Goal: Navigation & Orientation: Understand site structure

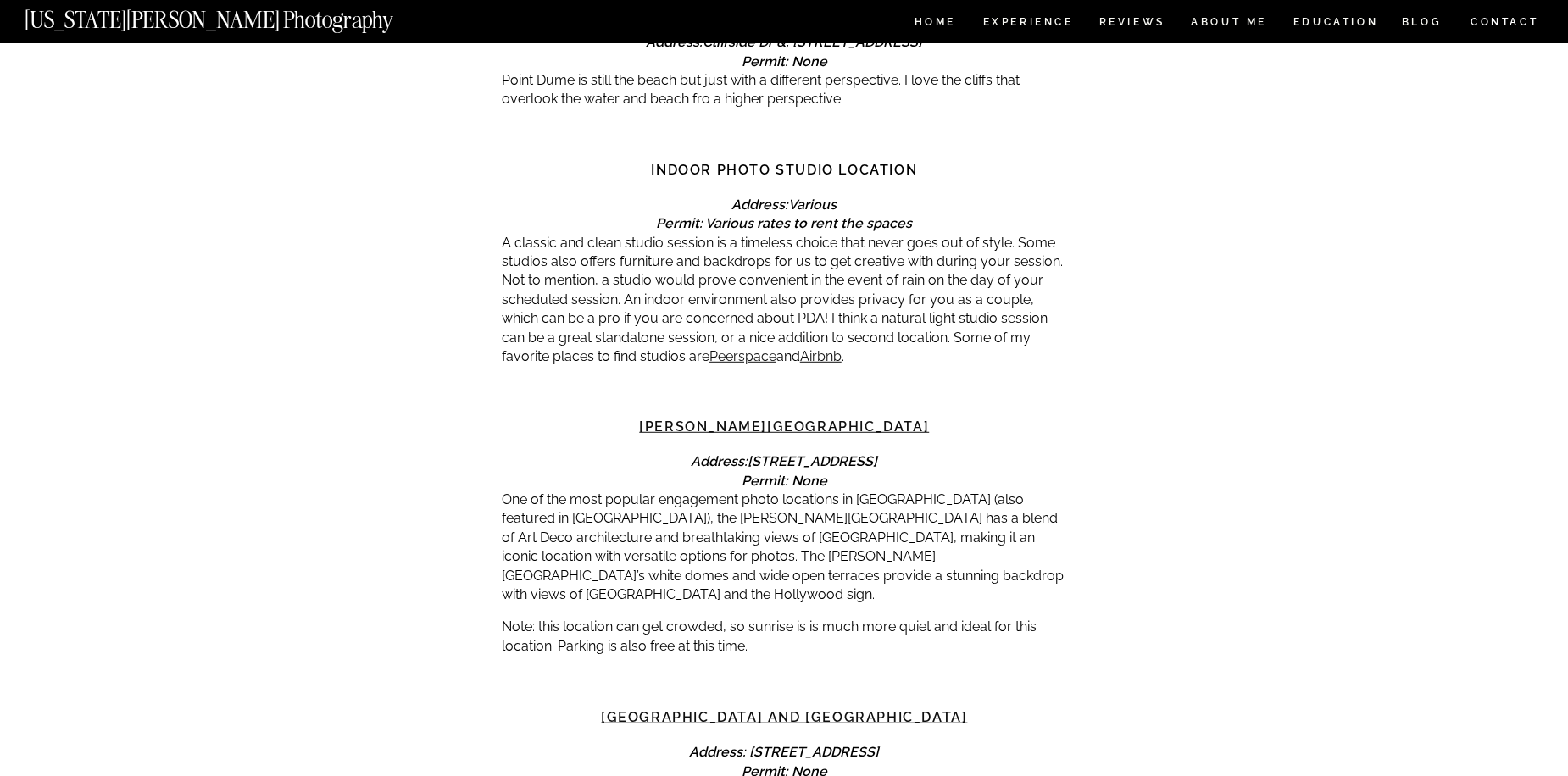
scroll to position [3559, 0]
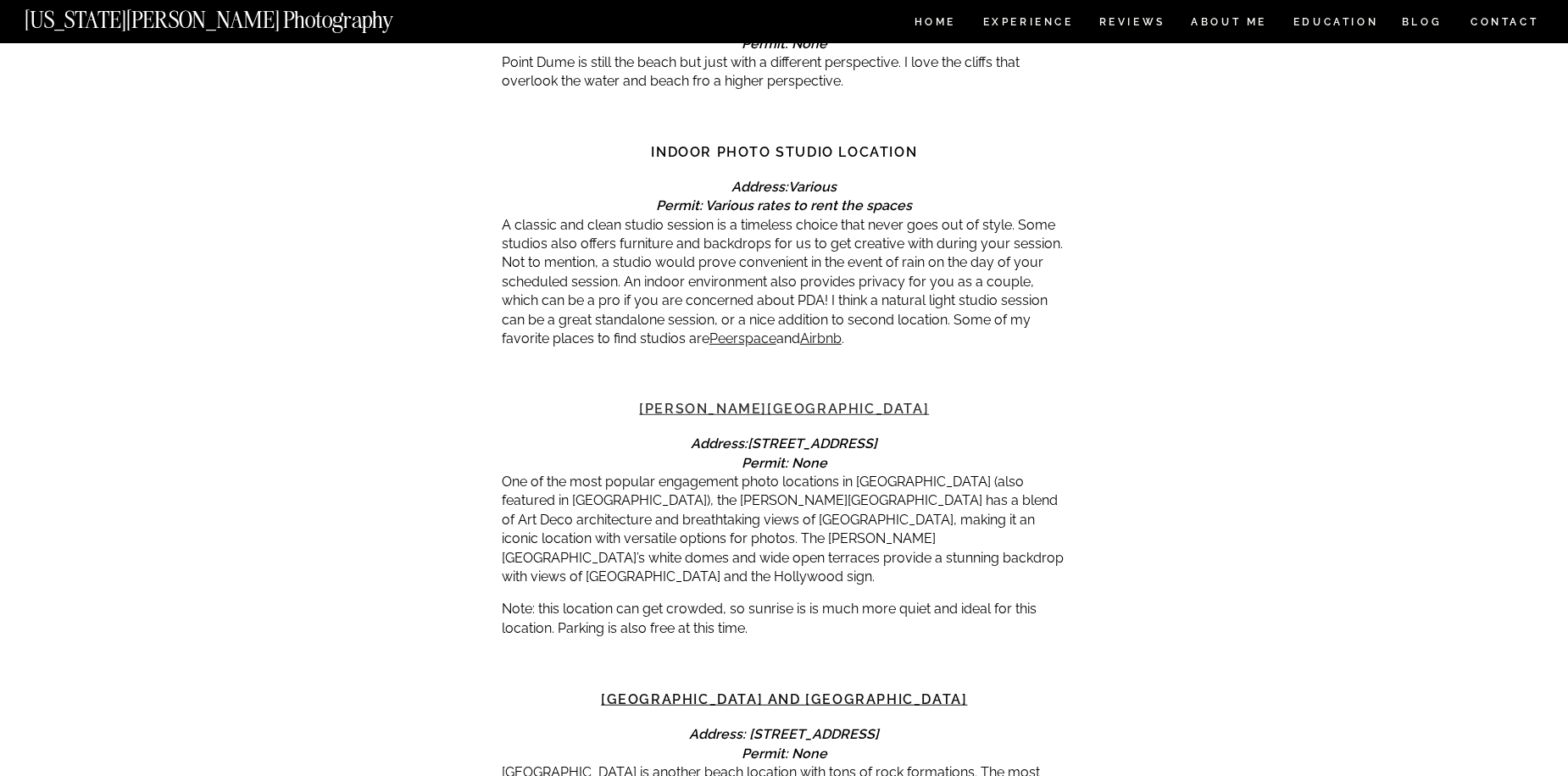
click at [791, 400] on link "Griffith Observatory" at bounding box center [785, 408] width 290 height 16
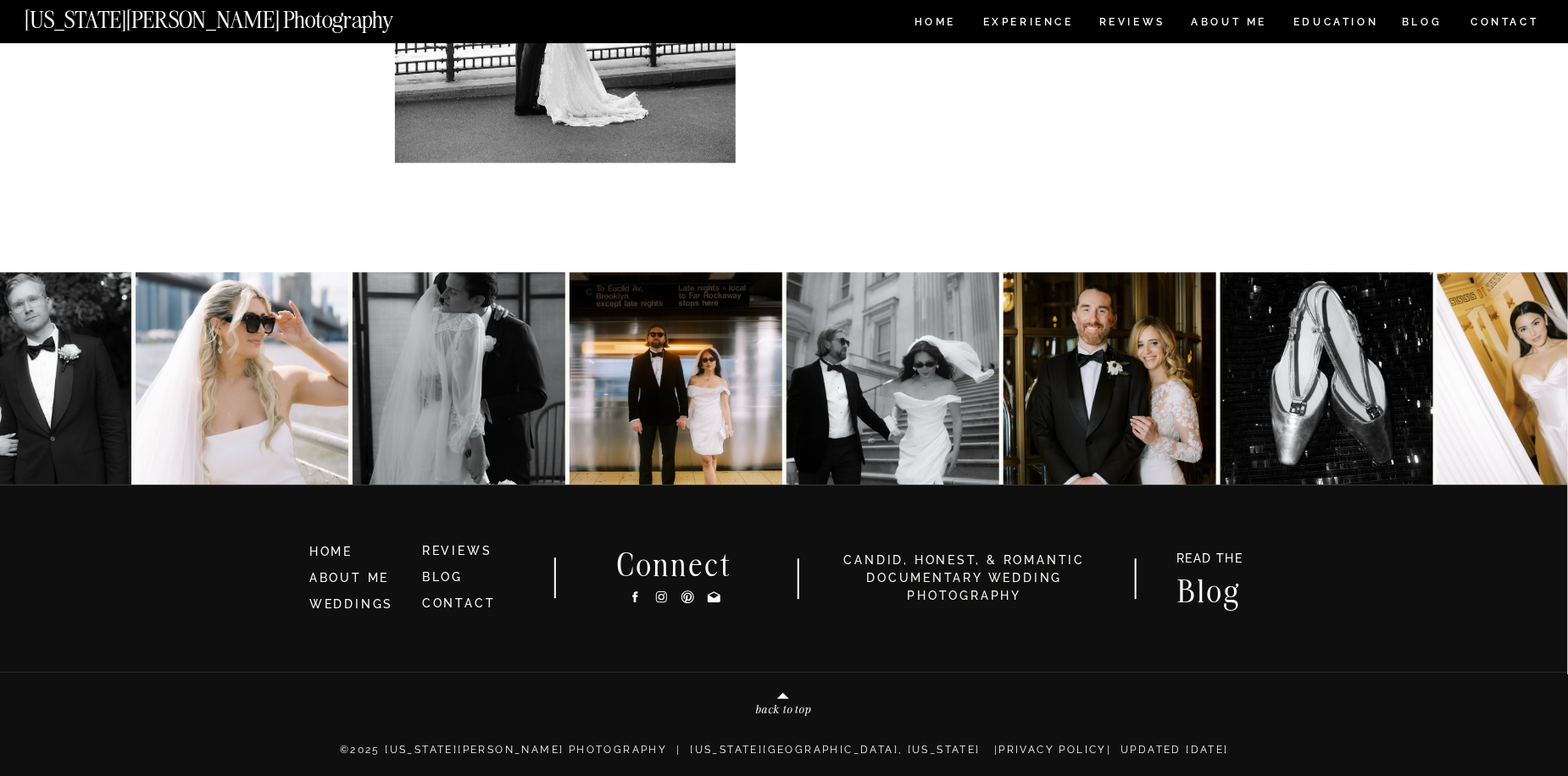
scroll to position [11822, 0]
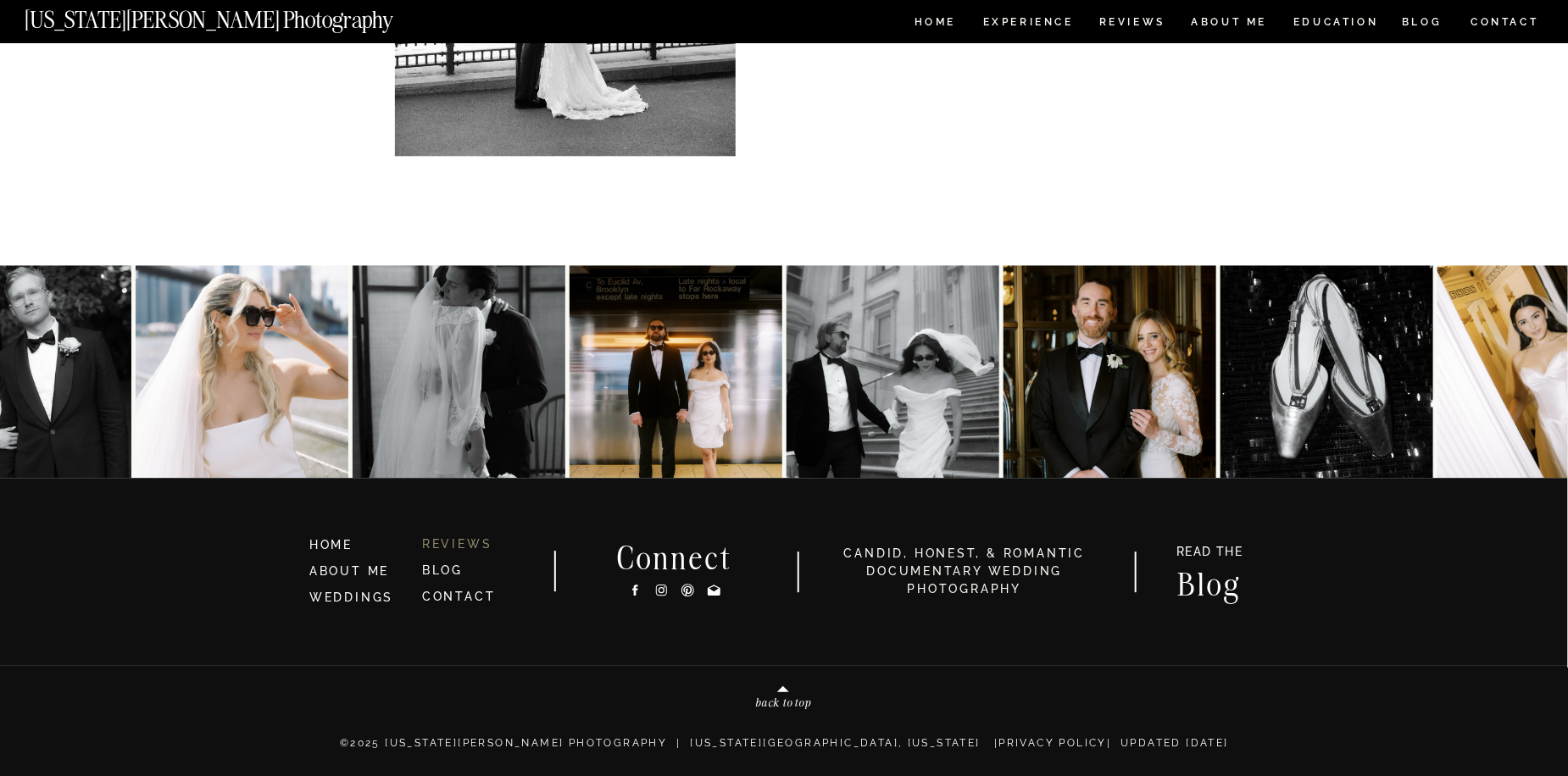
click at [465, 543] on link "REVIEWS" at bounding box center [456, 544] width 70 height 13
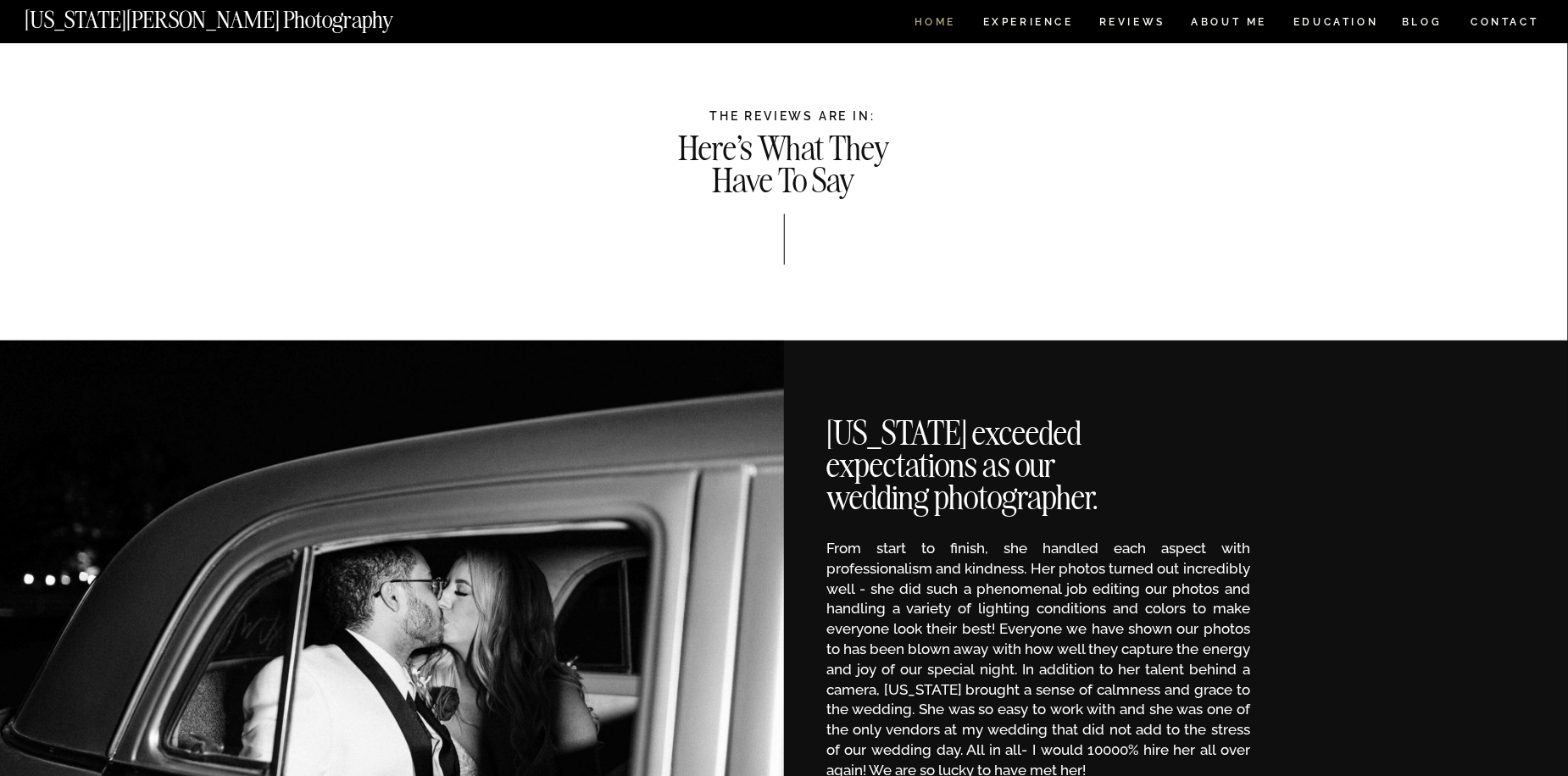
click at [929, 22] on nav "HOME" at bounding box center [936, 24] width 48 height 14
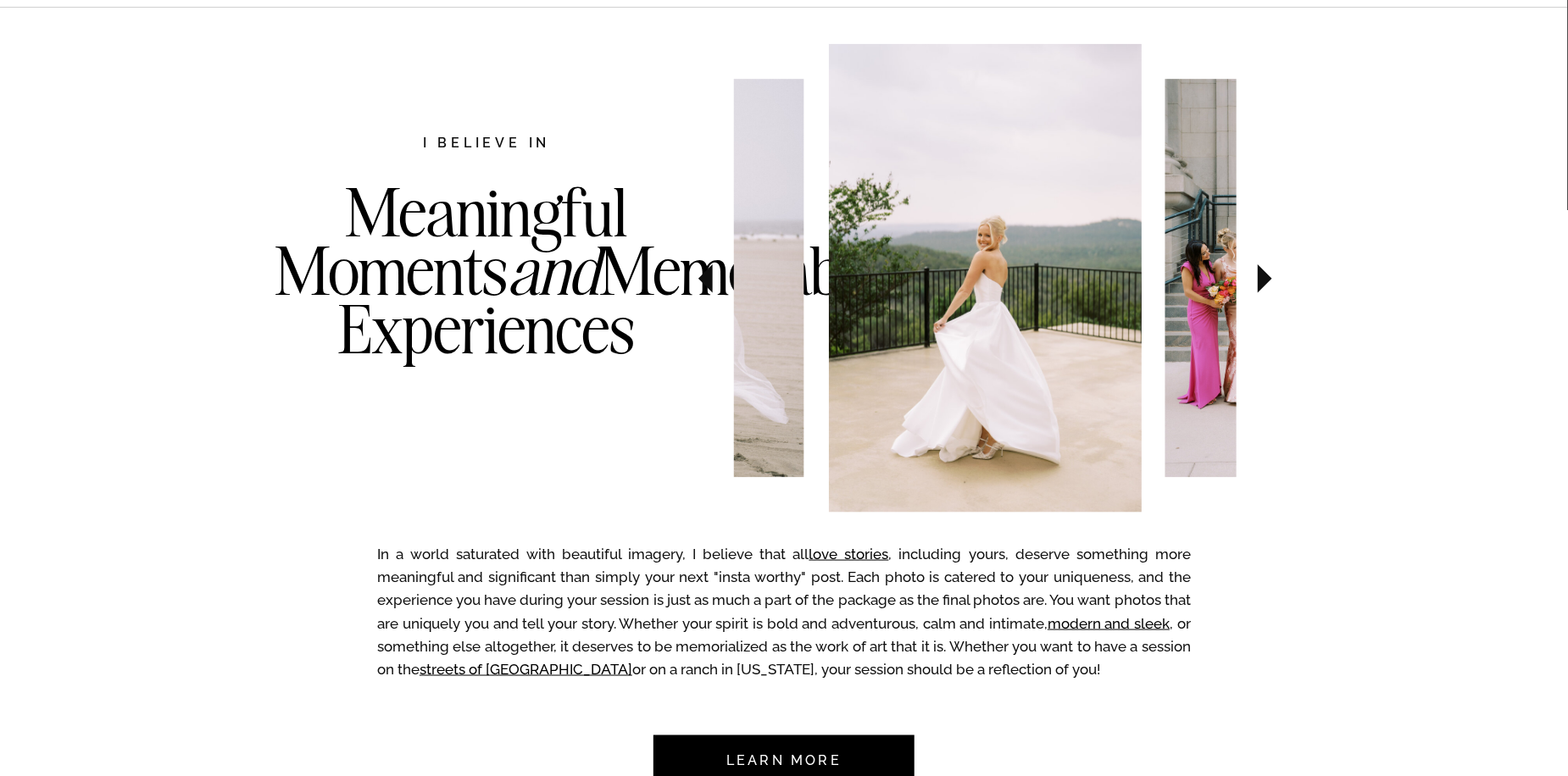
scroll to position [933, 0]
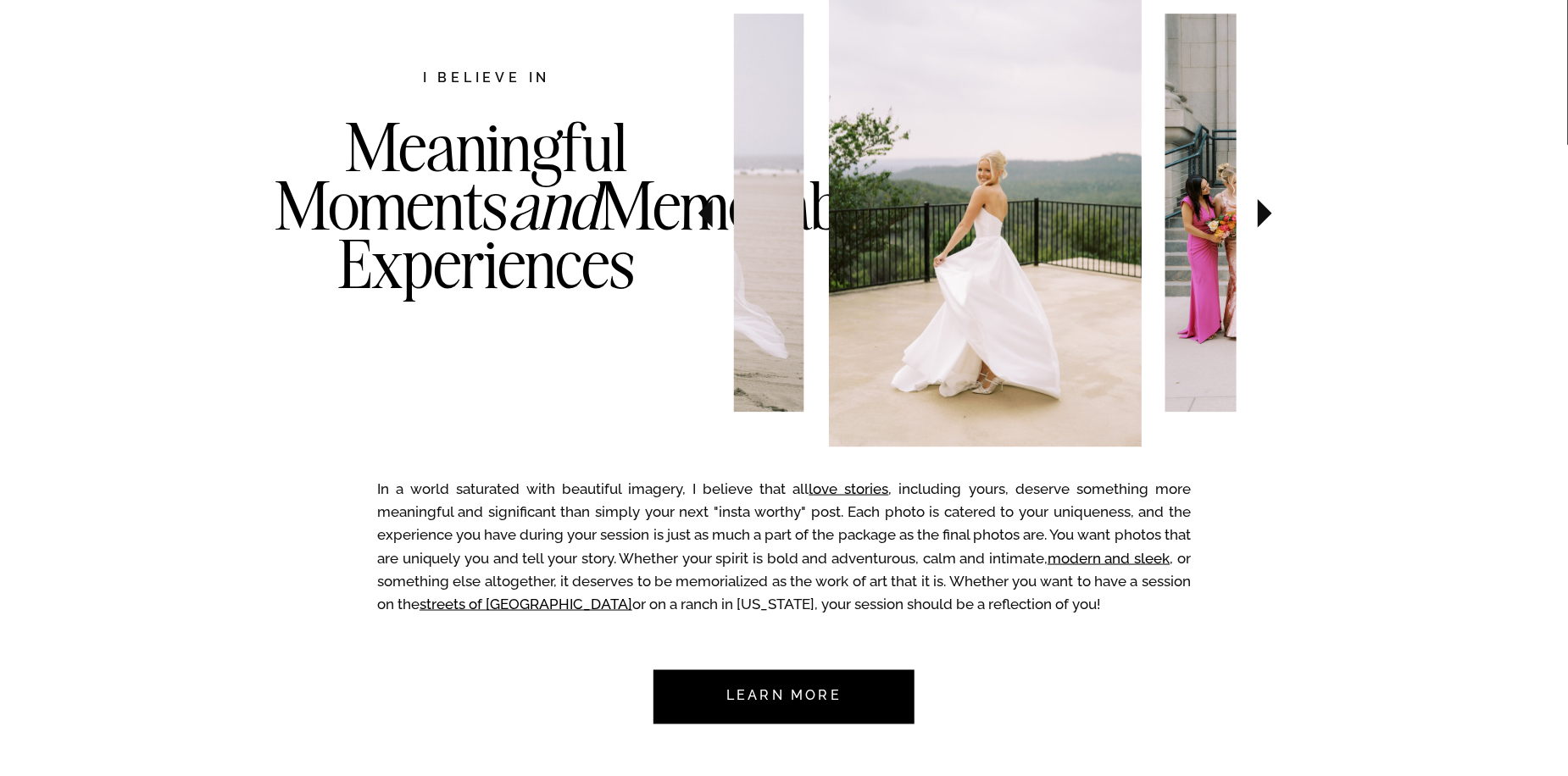
click at [1259, 212] on icon at bounding box center [1265, 213] width 14 height 29
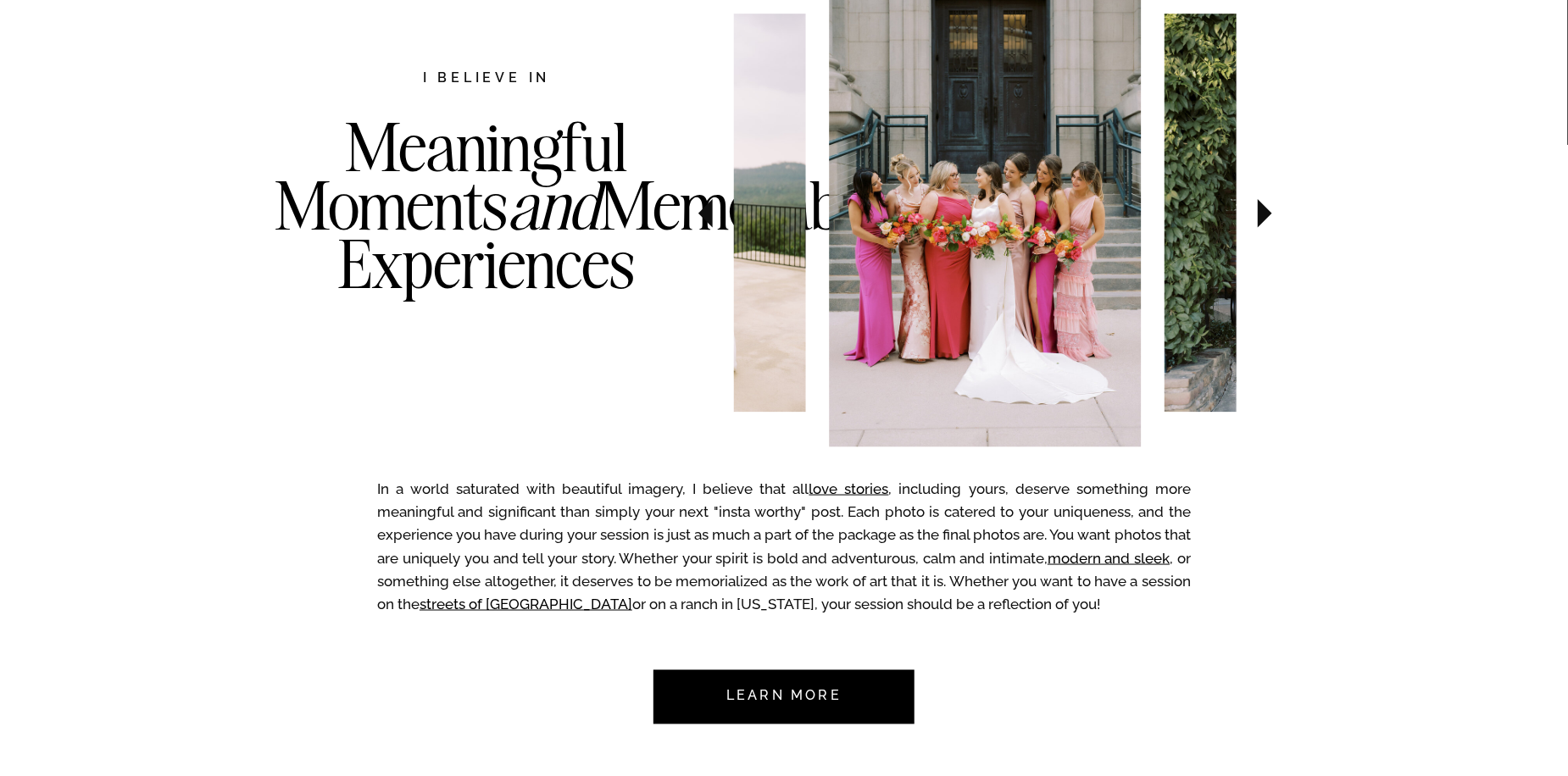
click at [1259, 212] on icon at bounding box center [1265, 213] width 14 height 29
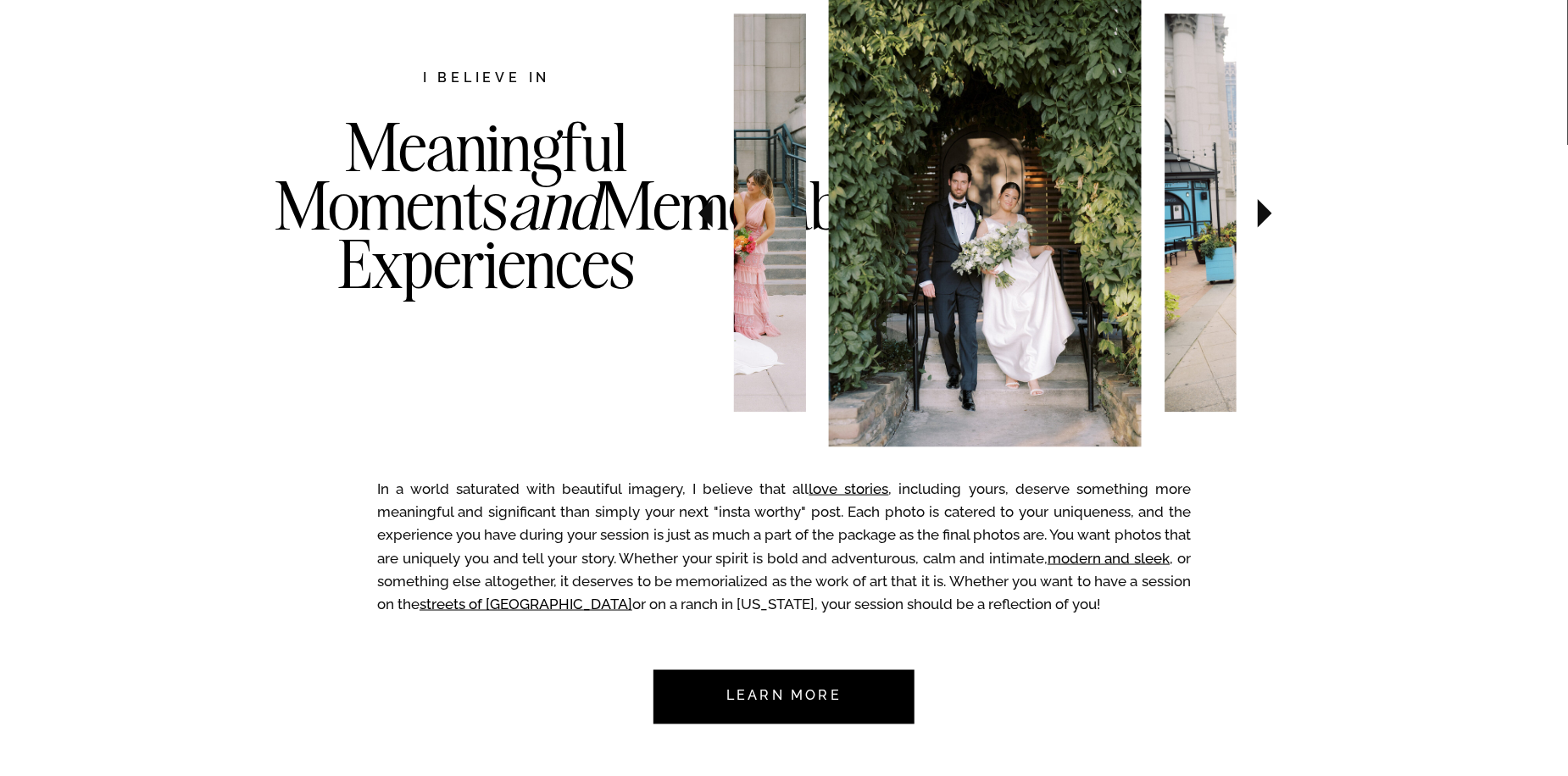
click at [1259, 212] on icon at bounding box center [1265, 213] width 14 height 29
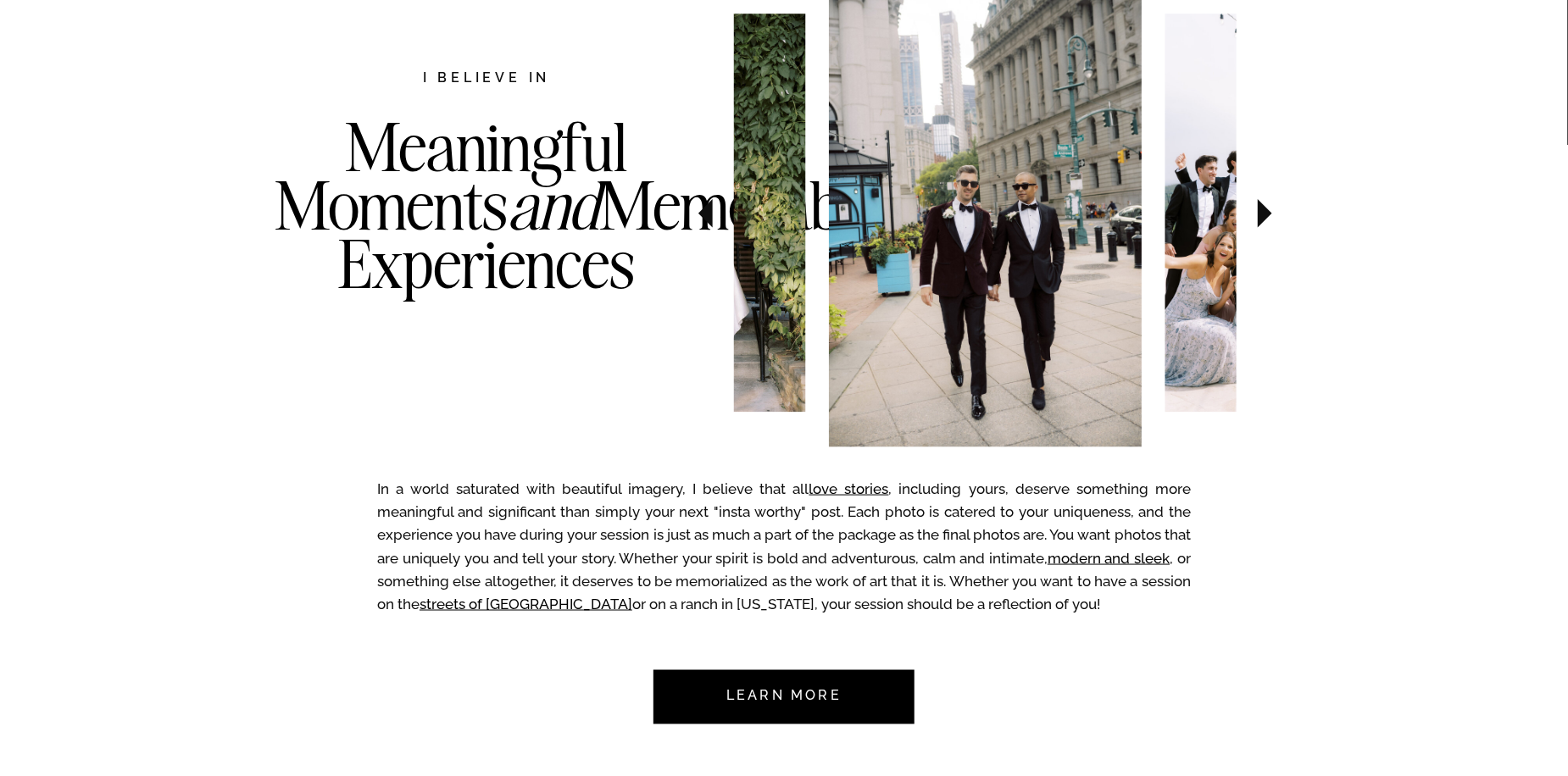
click at [1259, 212] on icon at bounding box center [1265, 213] width 14 height 29
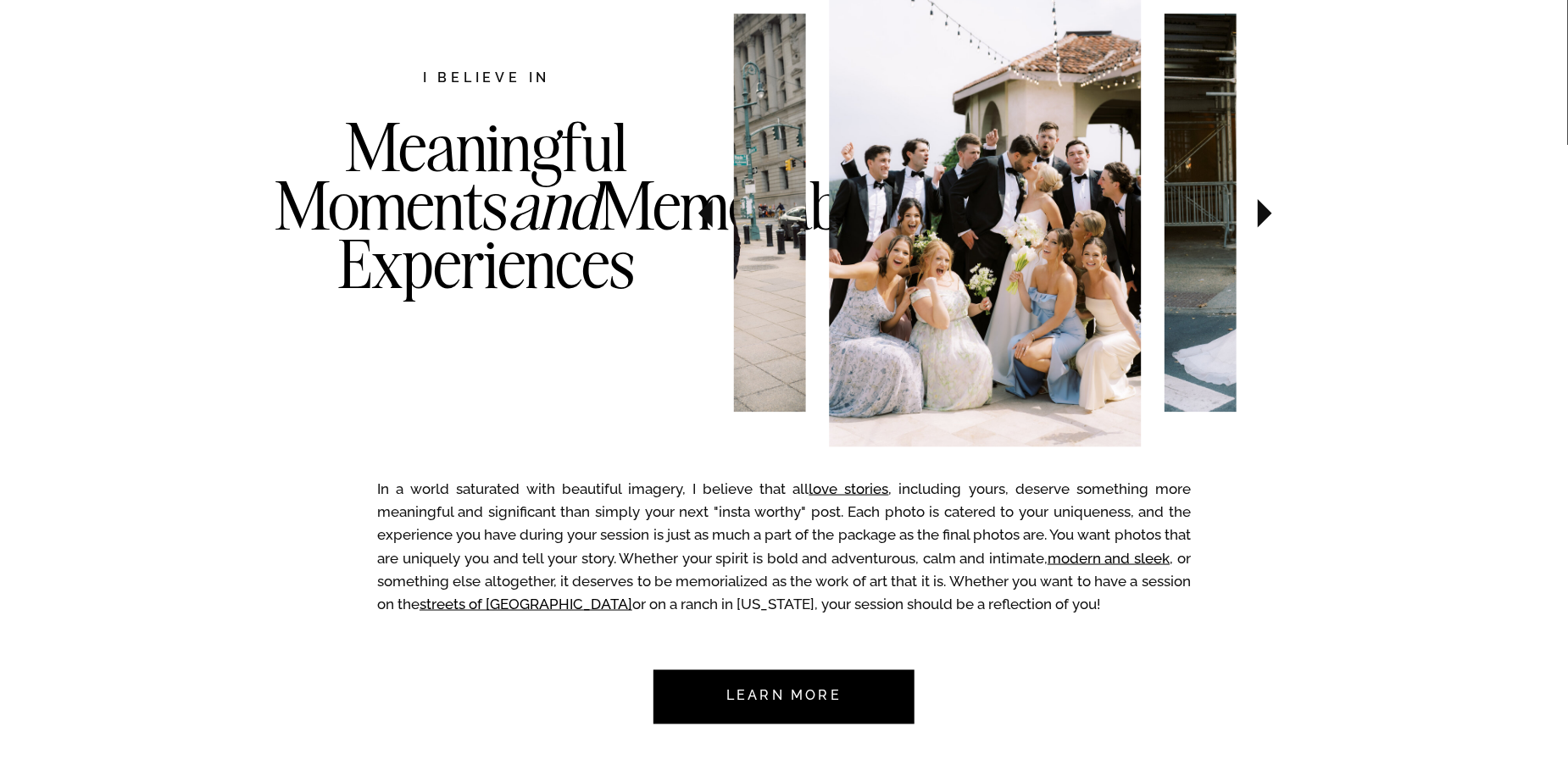
click at [1259, 212] on icon at bounding box center [1265, 213] width 14 height 29
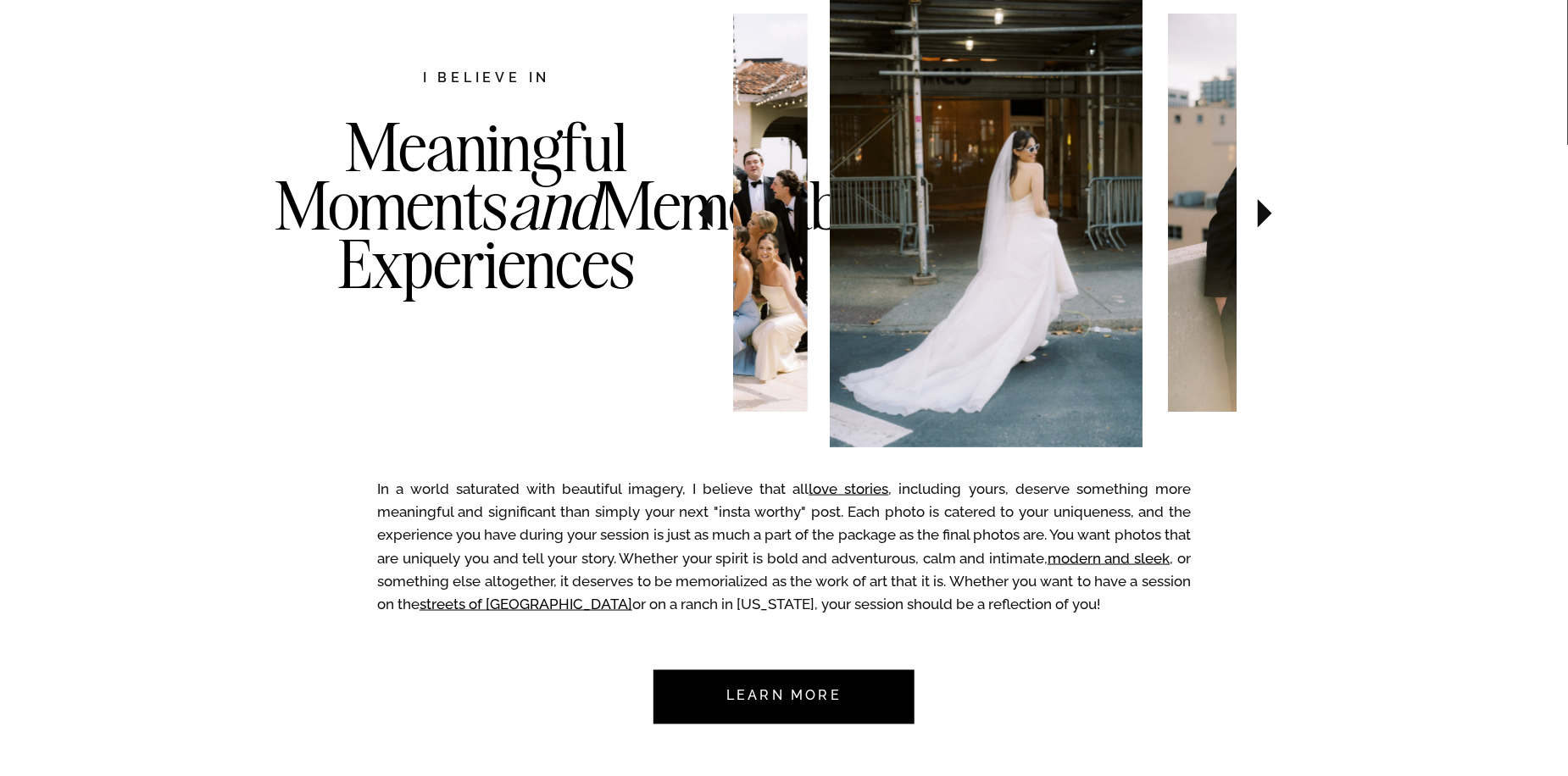
click at [1259, 212] on icon at bounding box center [1265, 213] width 14 height 29
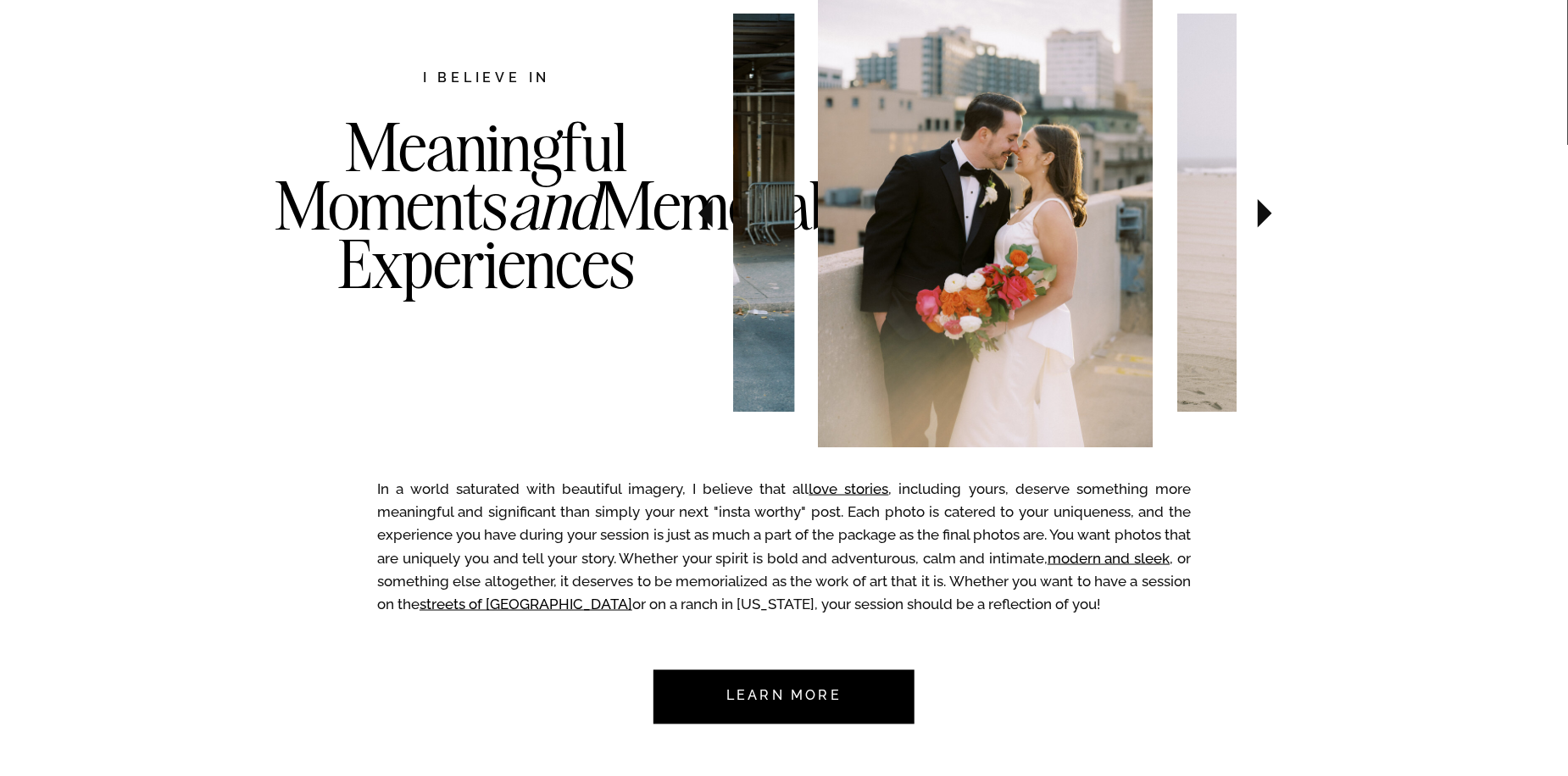
click at [1259, 212] on icon at bounding box center [1265, 213] width 14 height 29
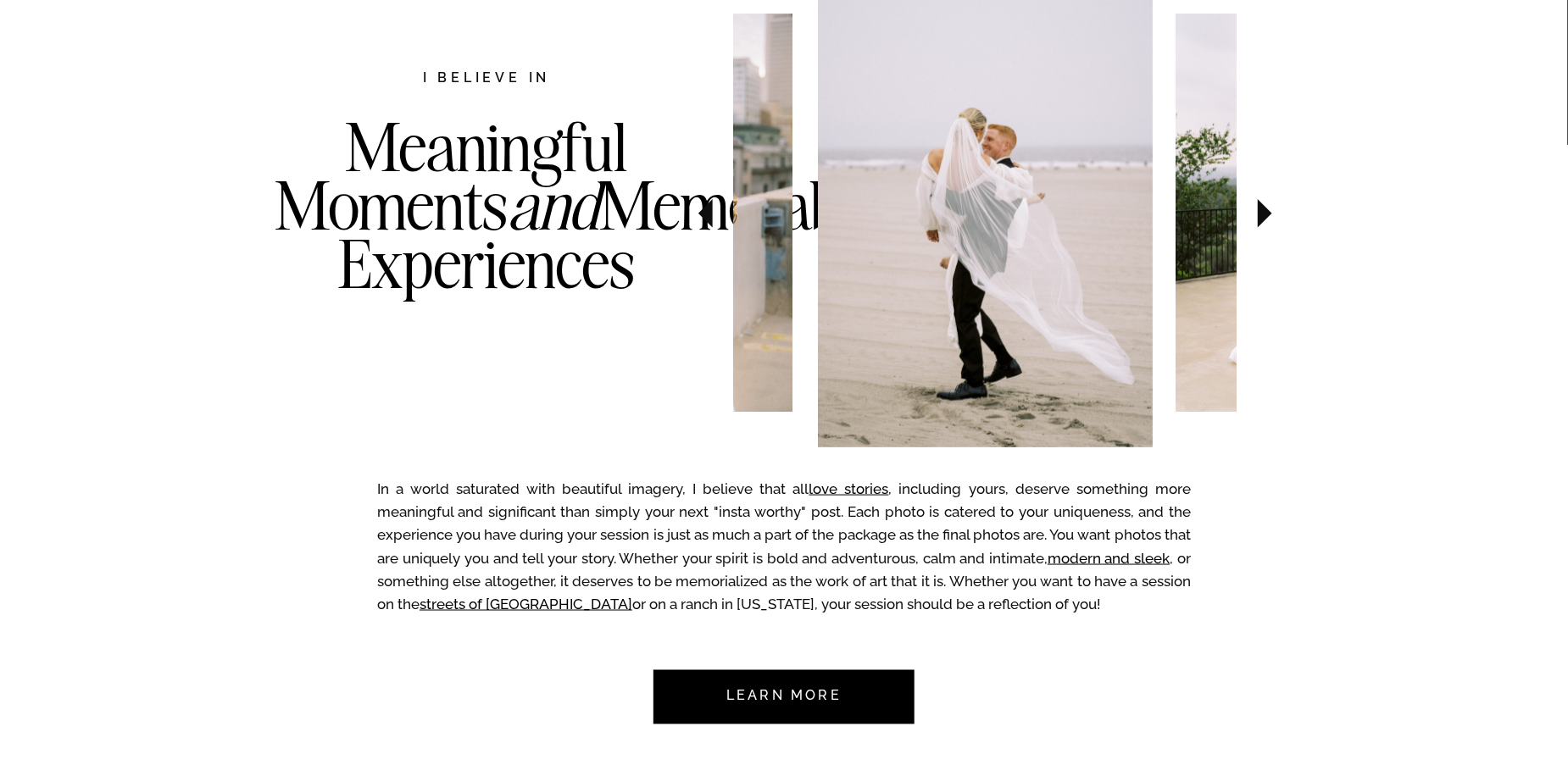
click at [1259, 212] on icon at bounding box center [1265, 213] width 14 height 29
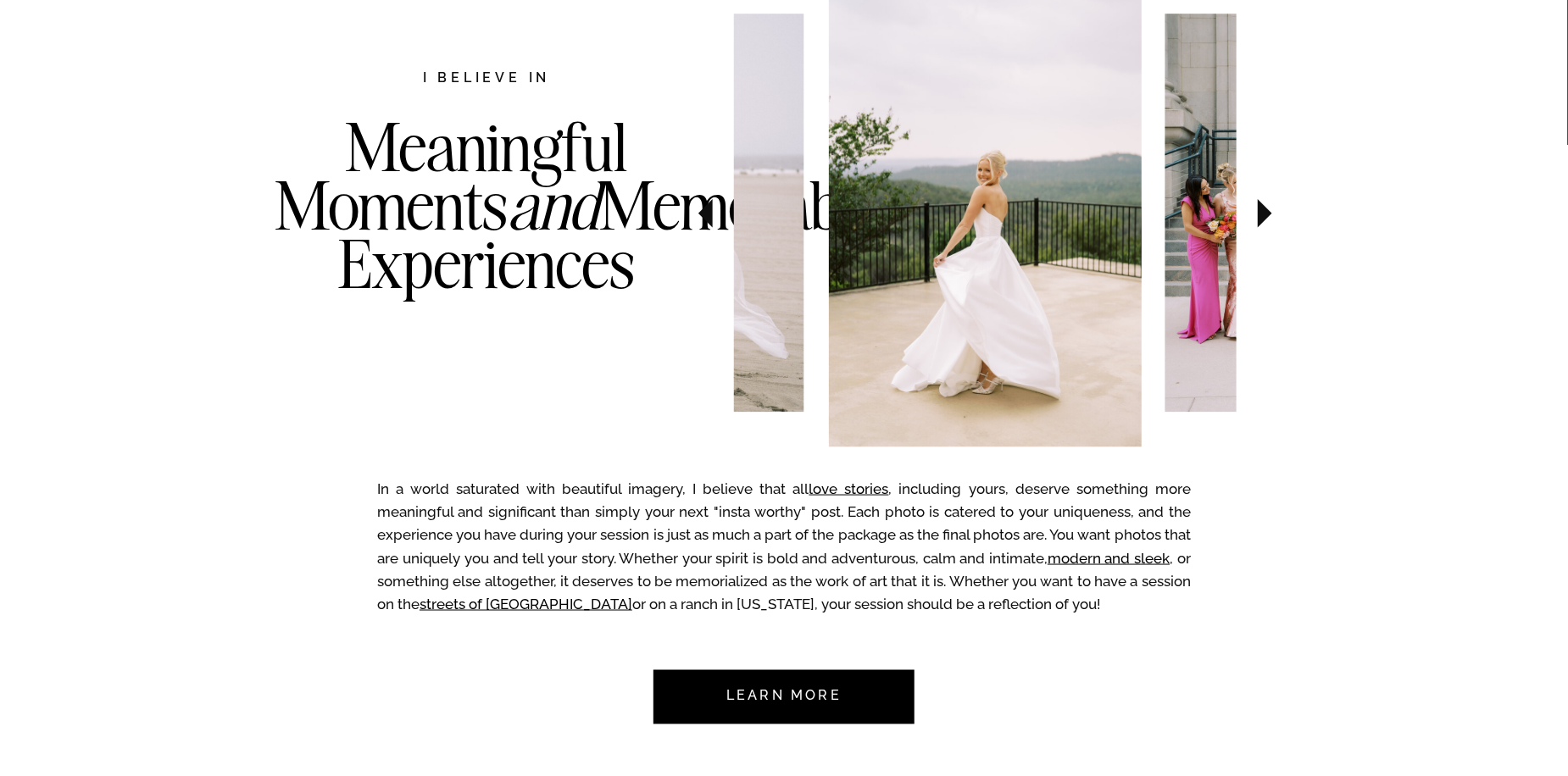
click at [1259, 212] on icon at bounding box center [1265, 213] width 14 height 29
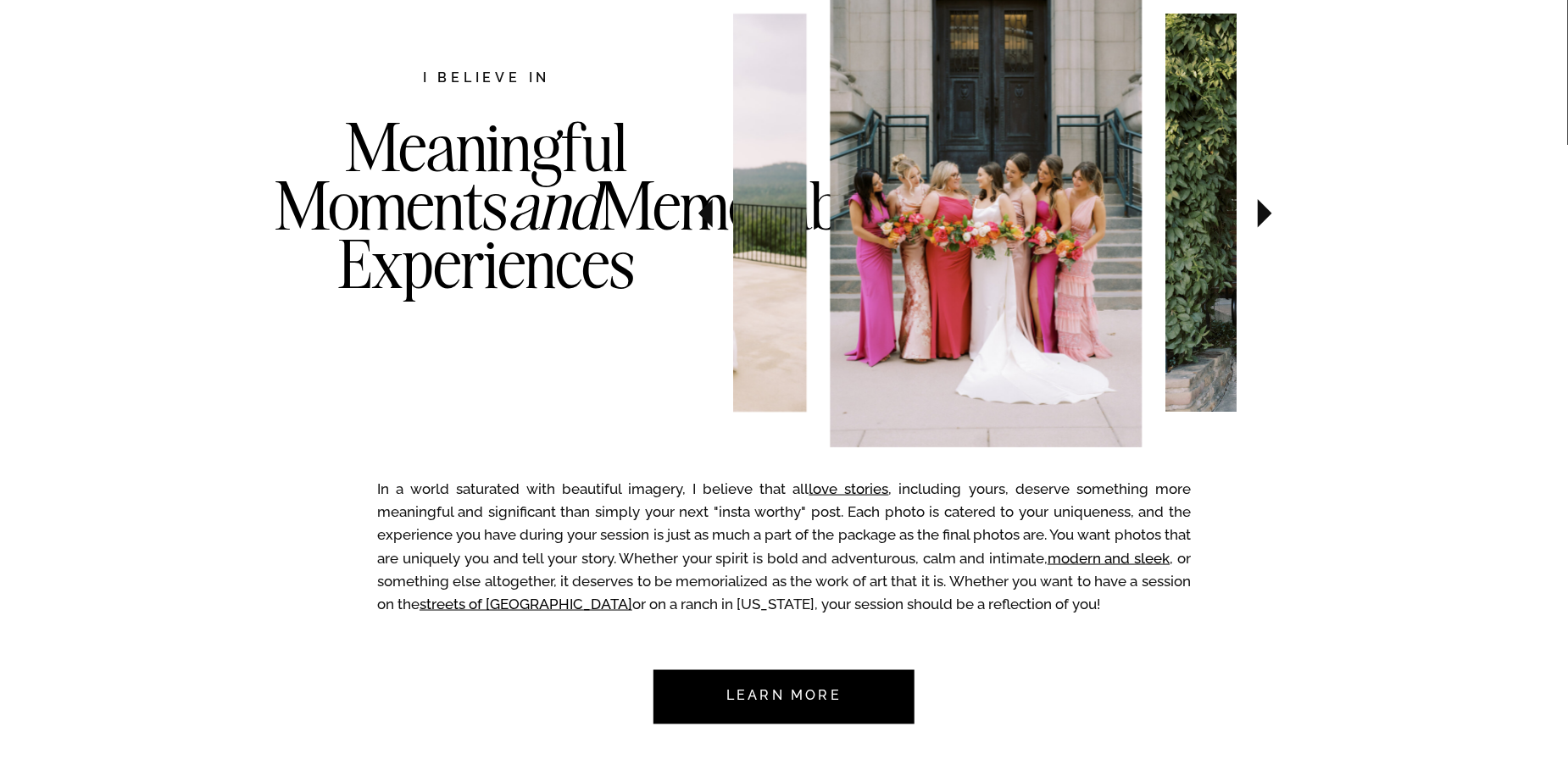
click at [1259, 213] on icon at bounding box center [1265, 213] width 14 height 29
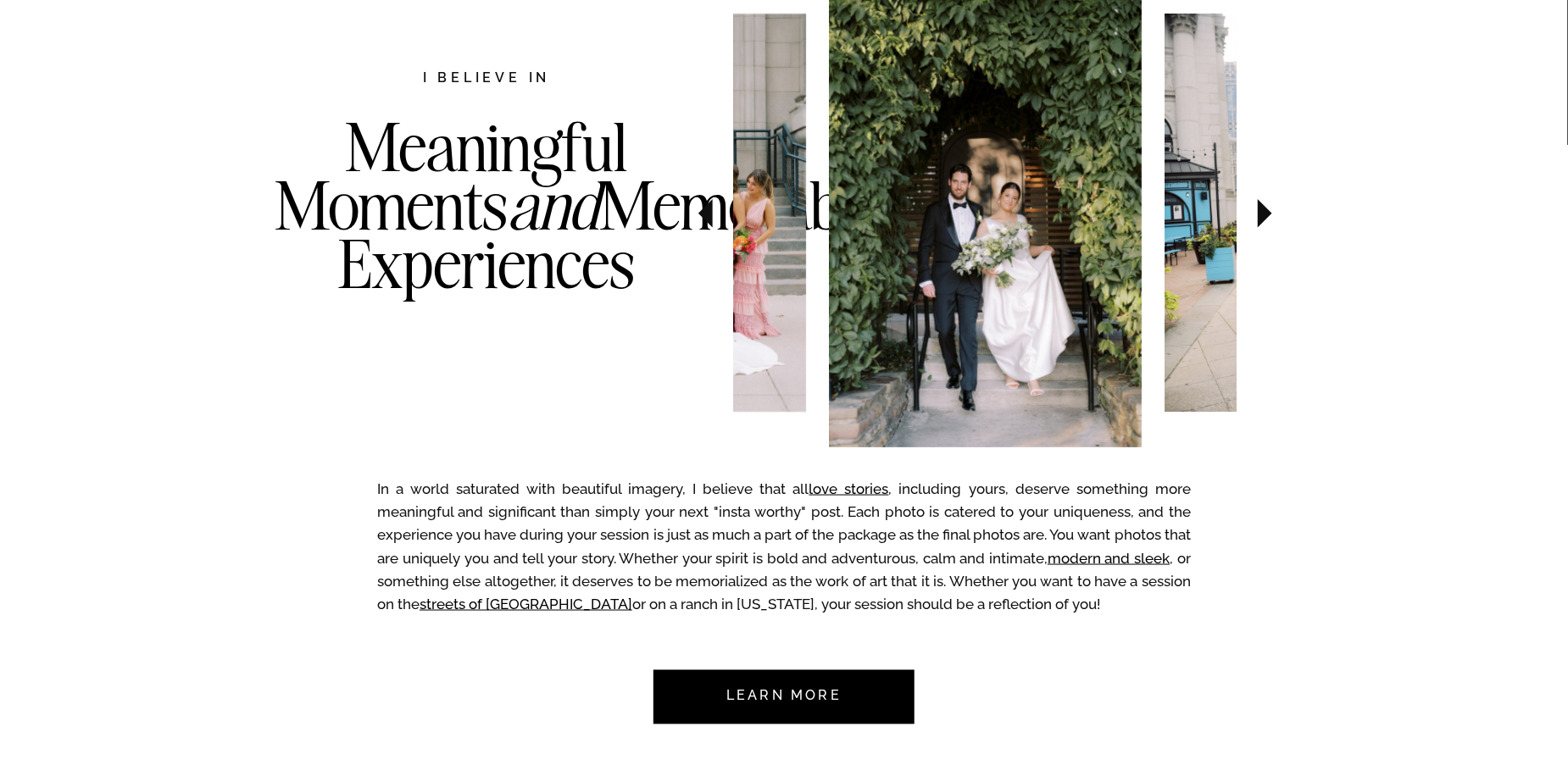
click at [1259, 213] on icon at bounding box center [1265, 213] width 14 height 29
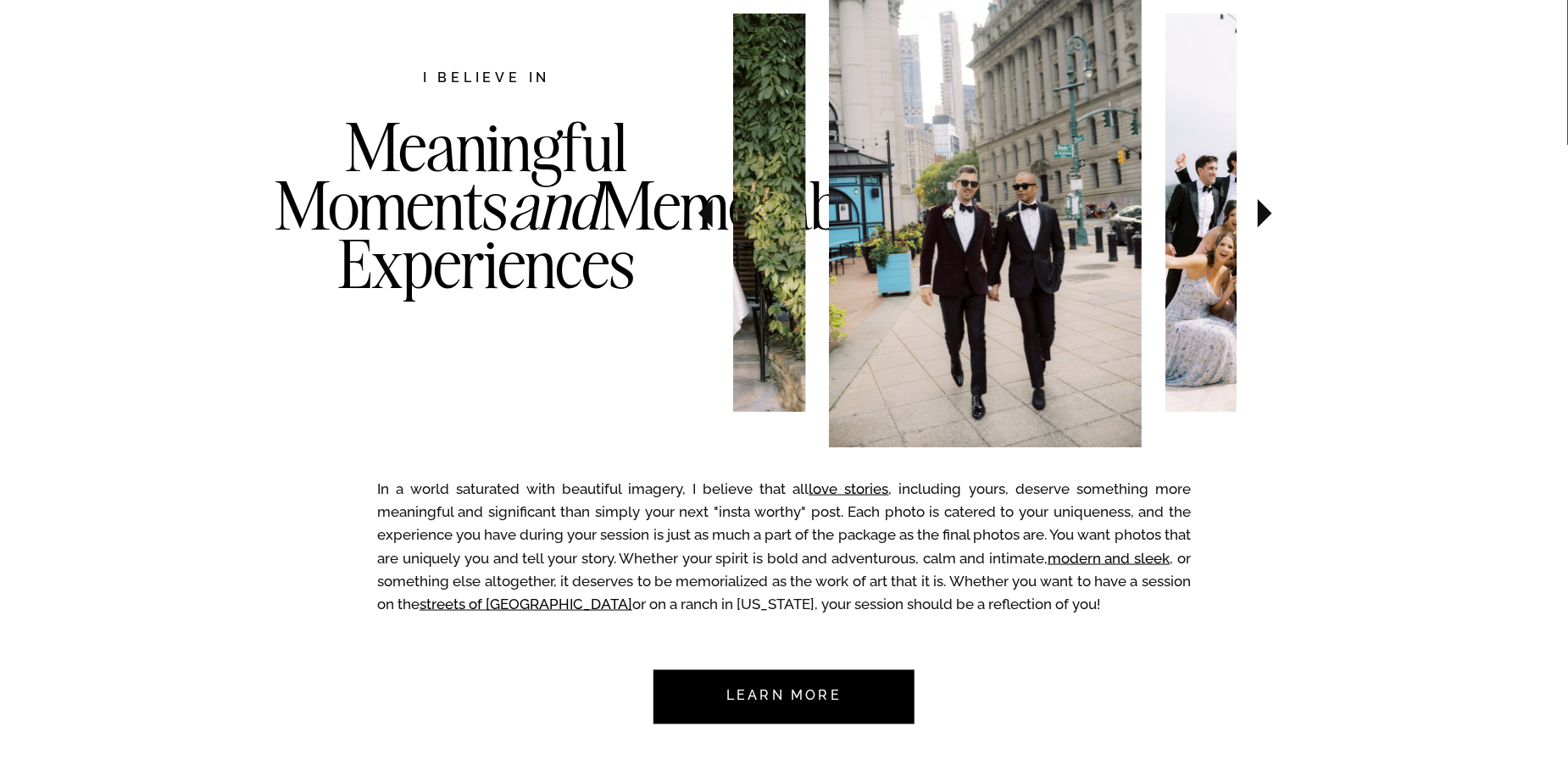
click at [1259, 213] on icon at bounding box center [1265, 213] width 14 height 29
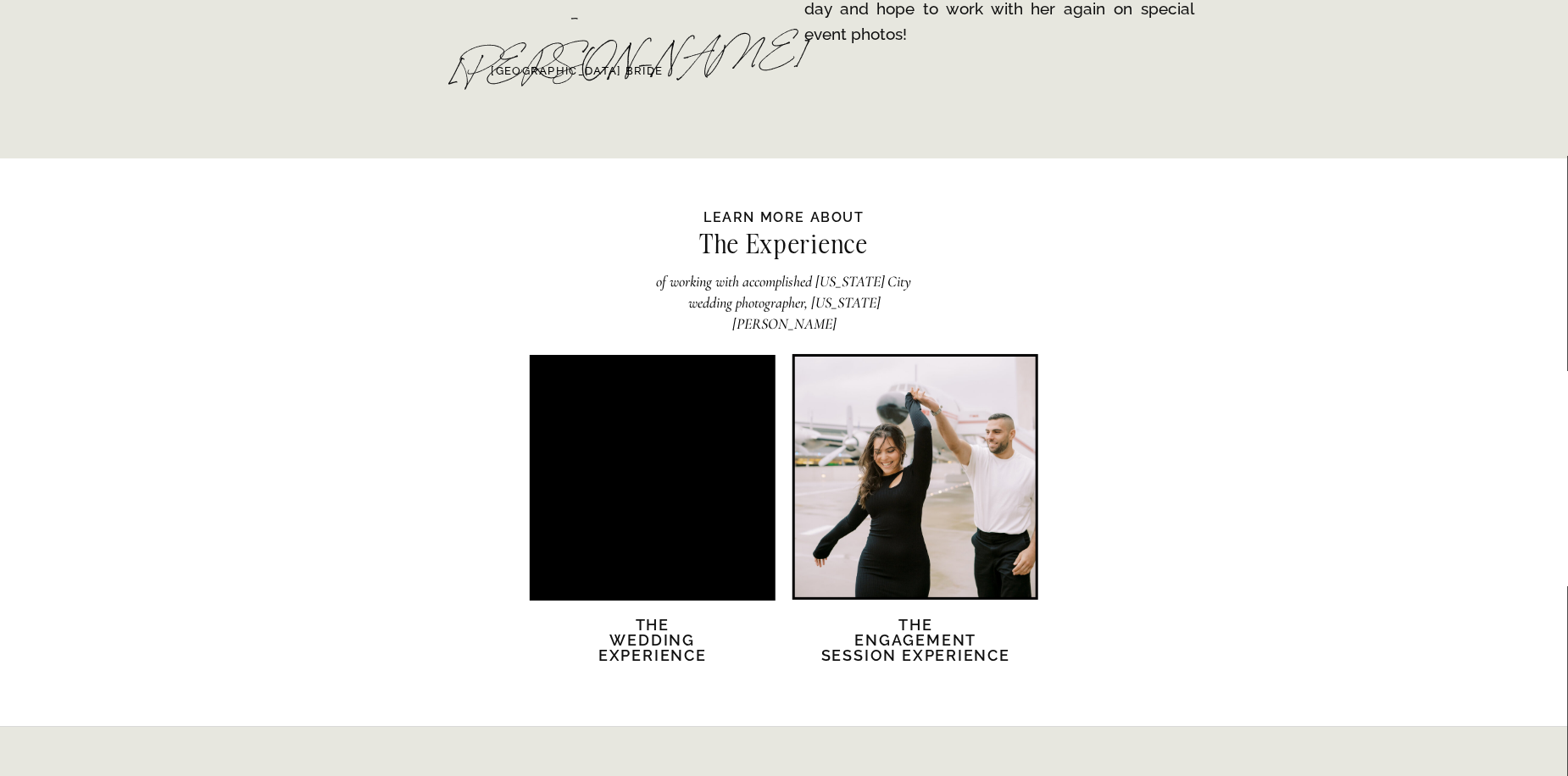
scroll to position [3136, 0]
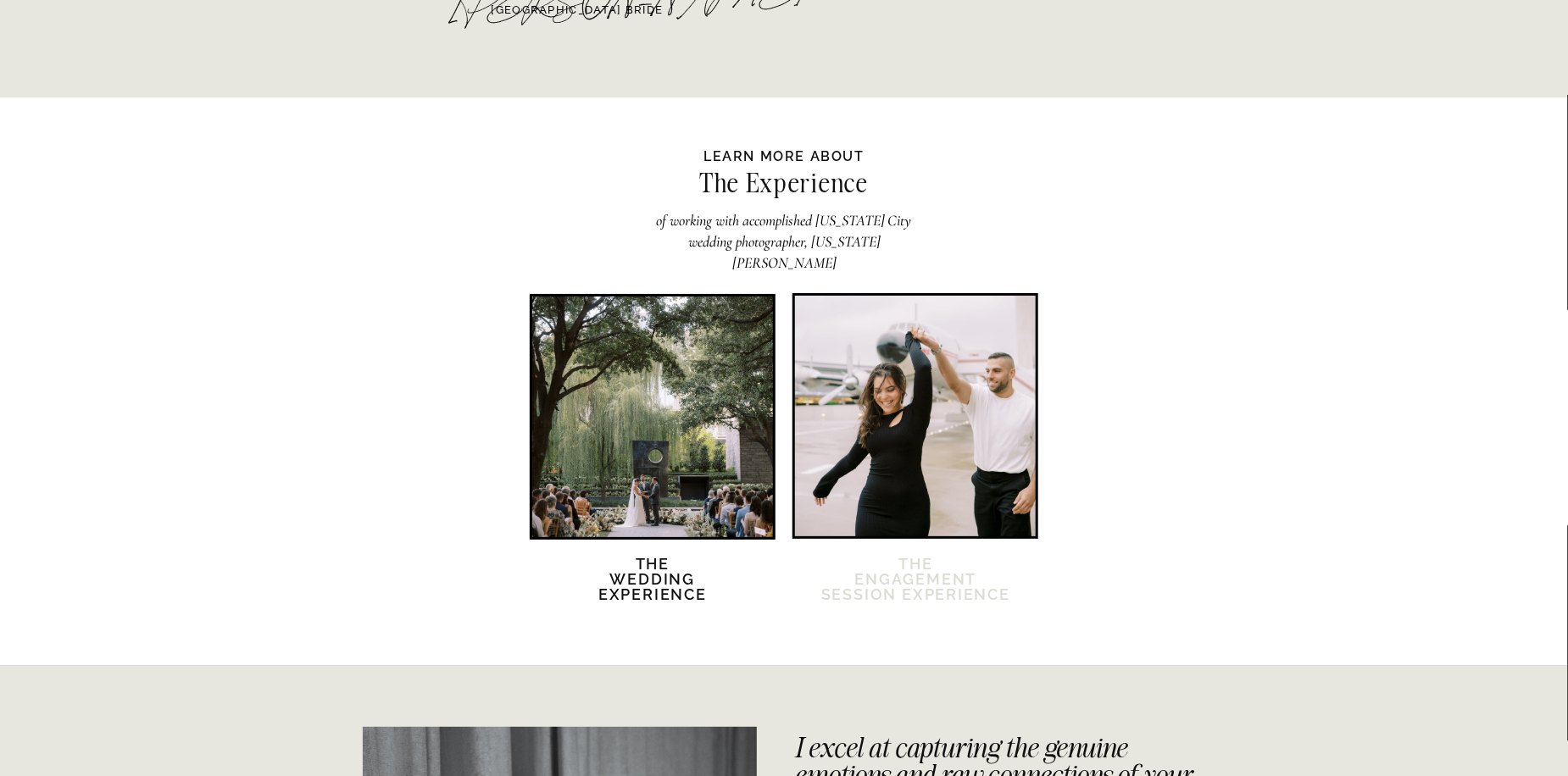
click at [933, 589] on h2 "The Engagement session Experience" at bounding box center [916, 590] width 192 height 66
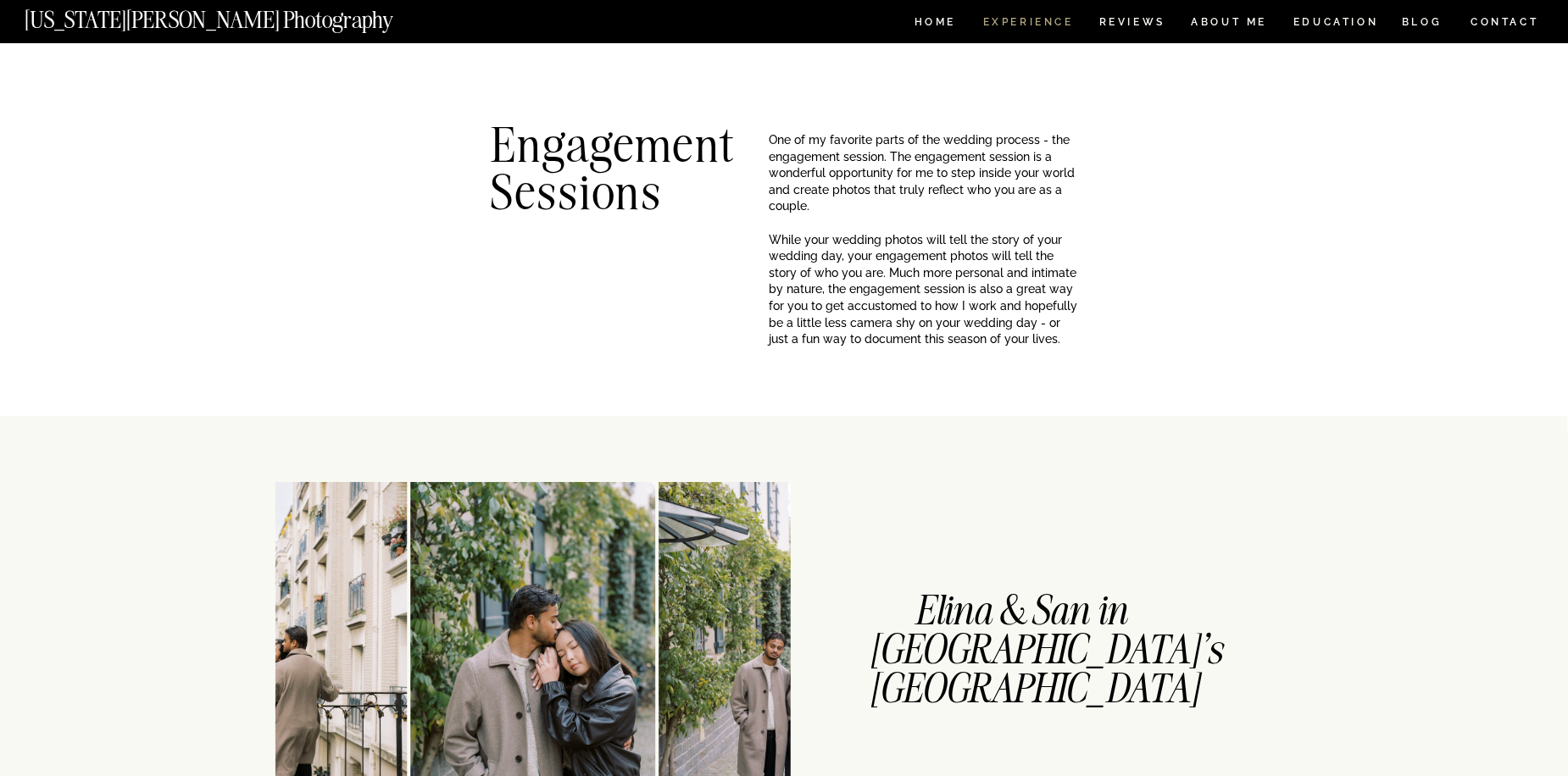
click at [1035, 21] on nav "Experience" at bounding box center [1028, 24] width 89 height 14
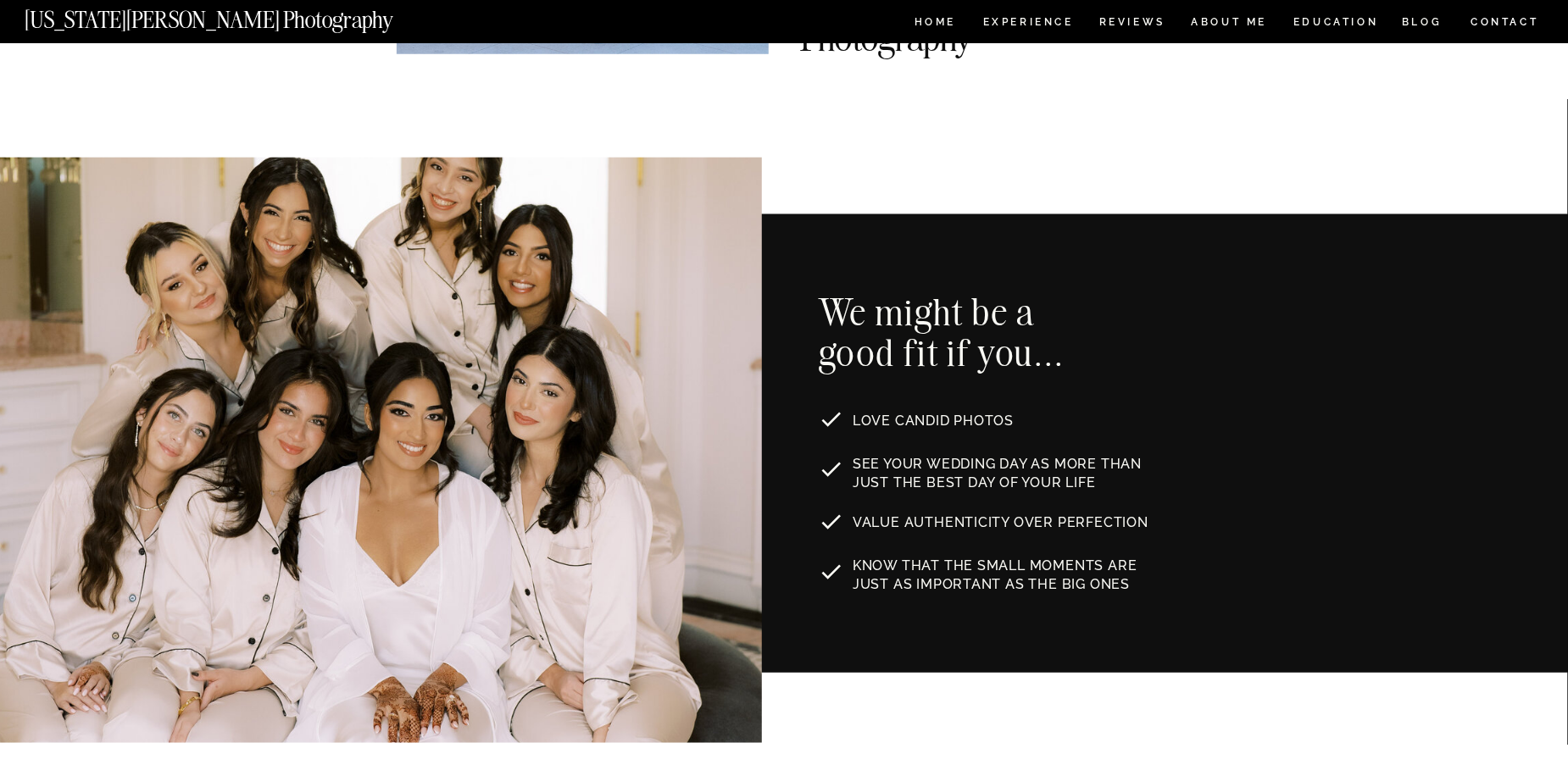
scroll to position [169, 0]
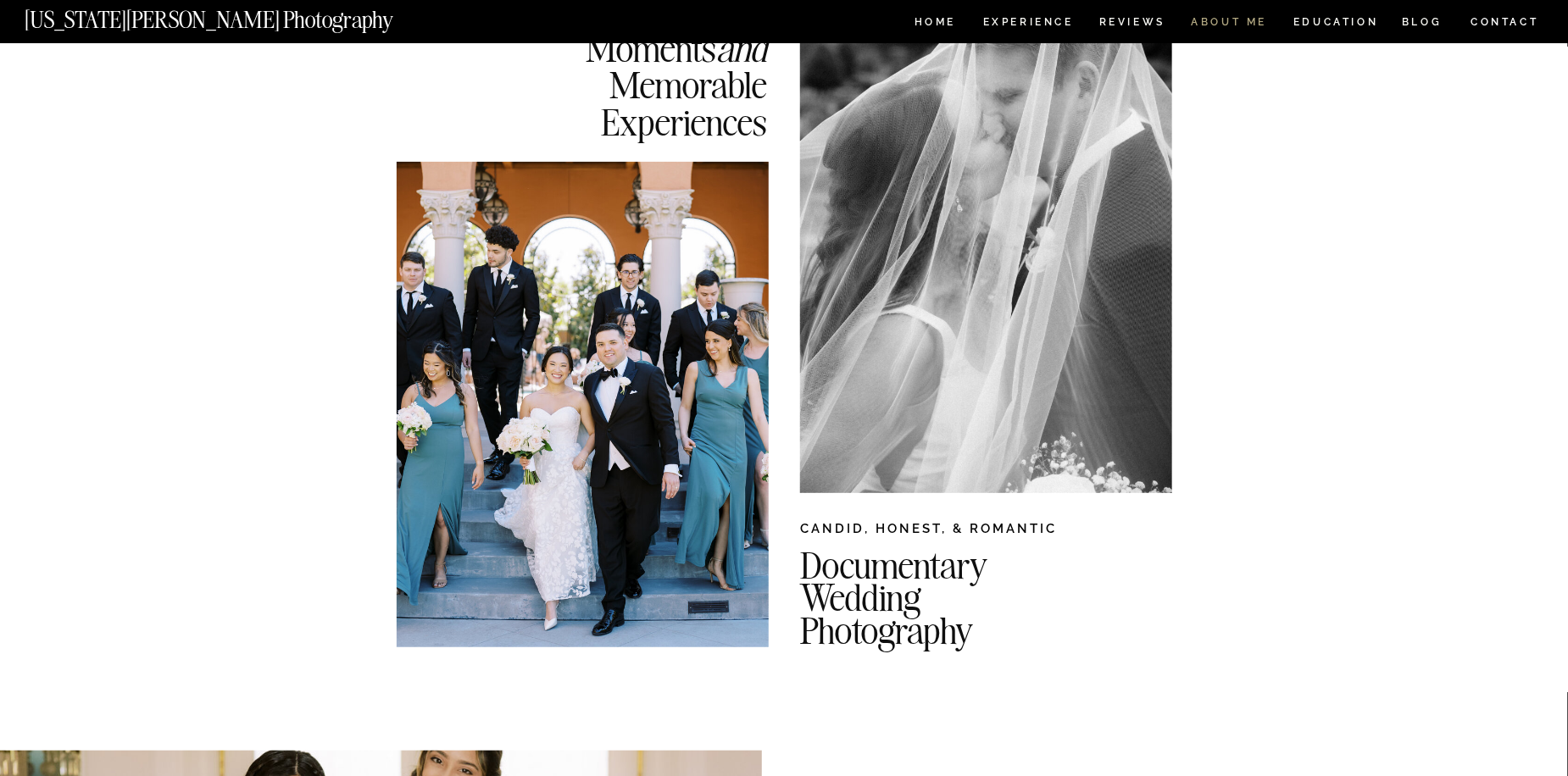
click at [1239, 20] on nav "ABOUT ME" at bounding box center [1230, 24] width 77 height 14
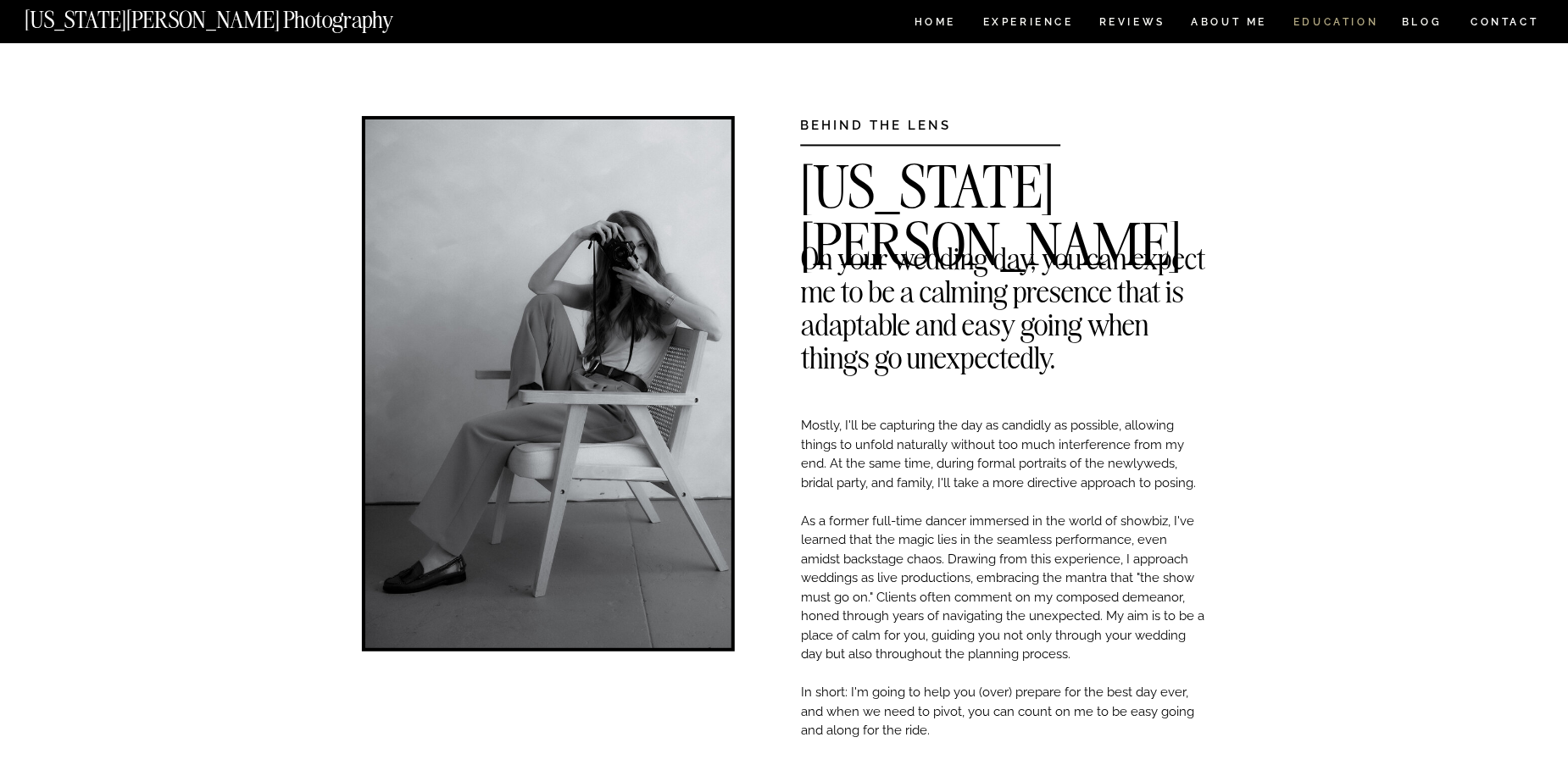
click at [1303, 18] on nav "EDUCATION" at bounding box center [1336, 24] width 89 height 14
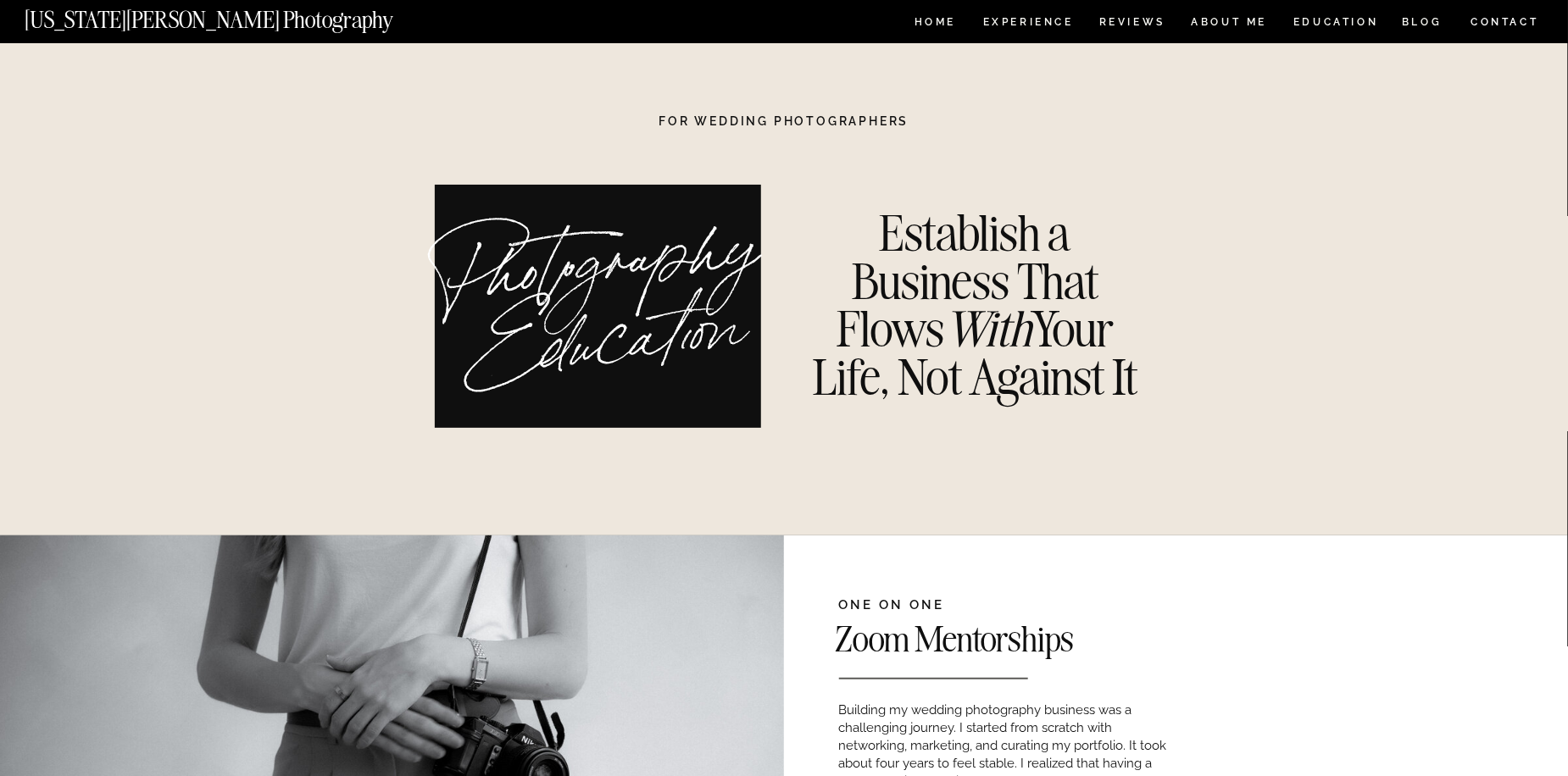
click at [1488, 23] on nav "CONTACT" at bounding box center [1505, 21] width 70 height 18
